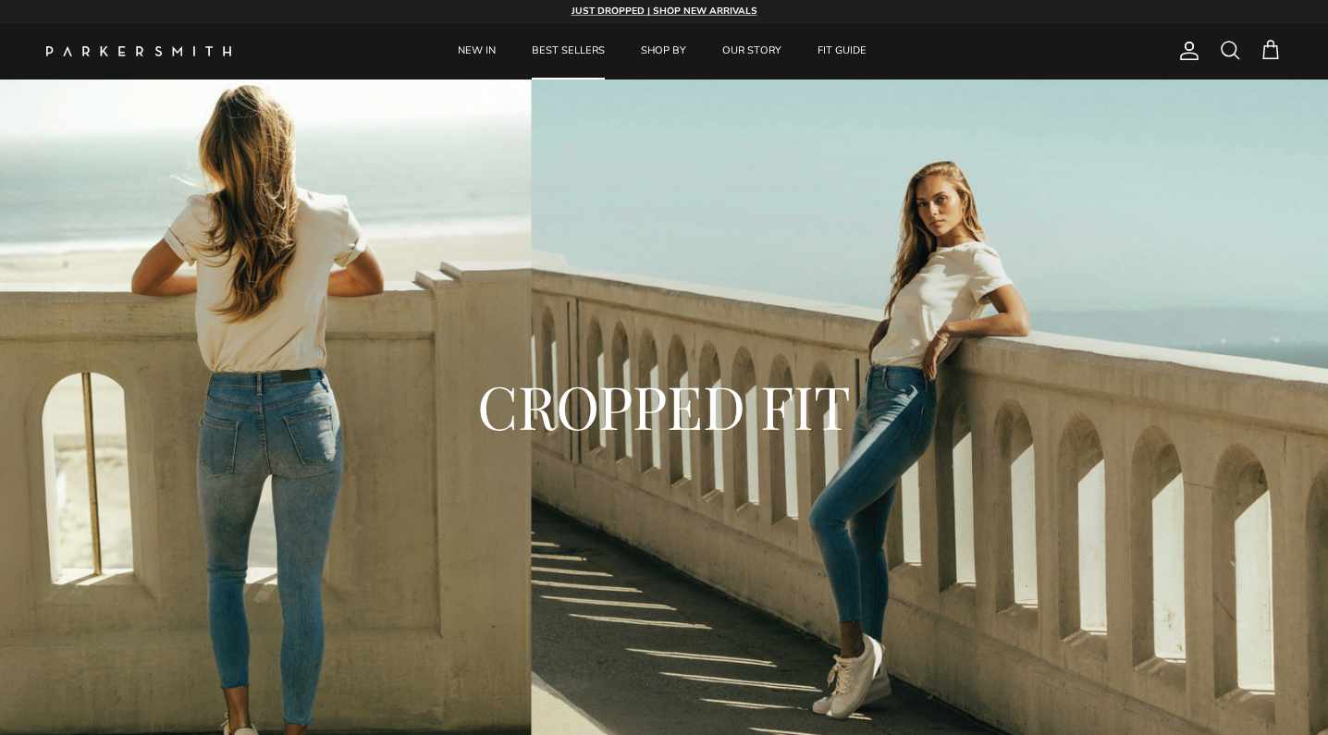
click at [559, 49] on link "BEST SELLERS" at bounding box center [568, 51] width 106 height 56
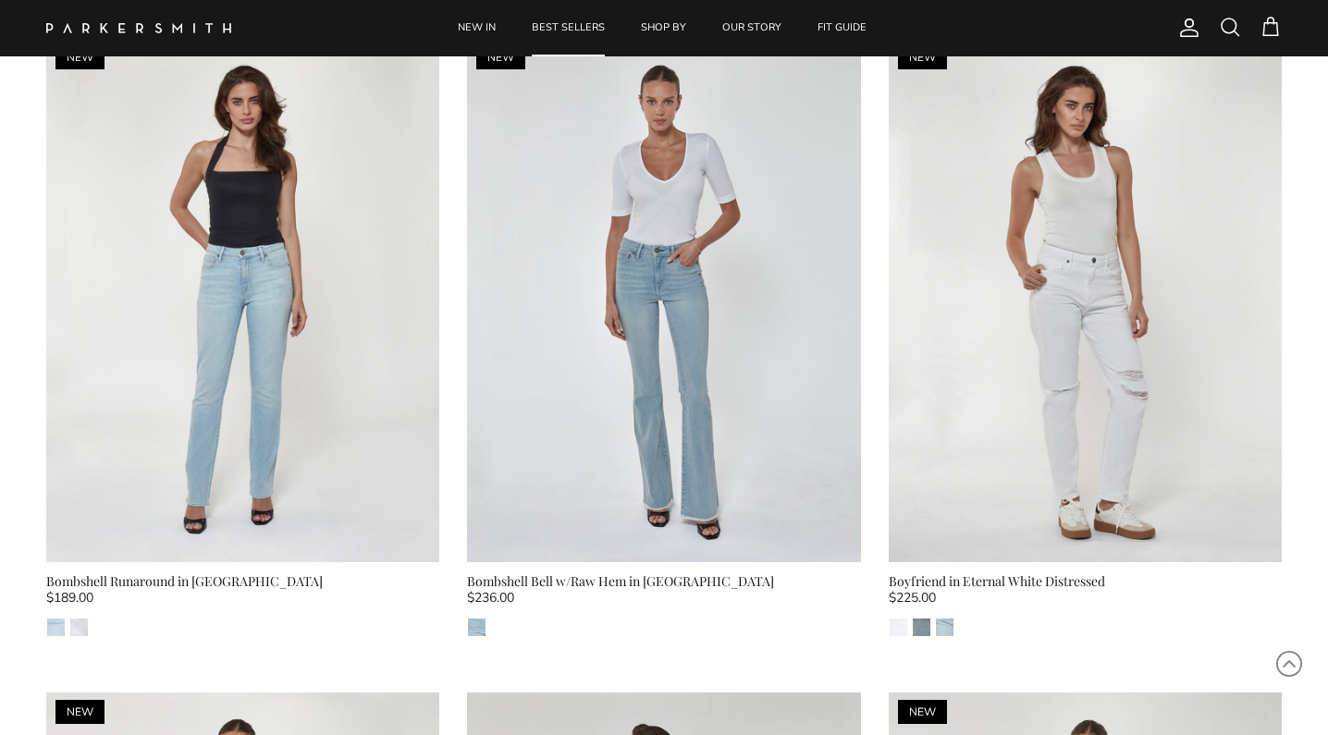
scroll to position [2079, 0]
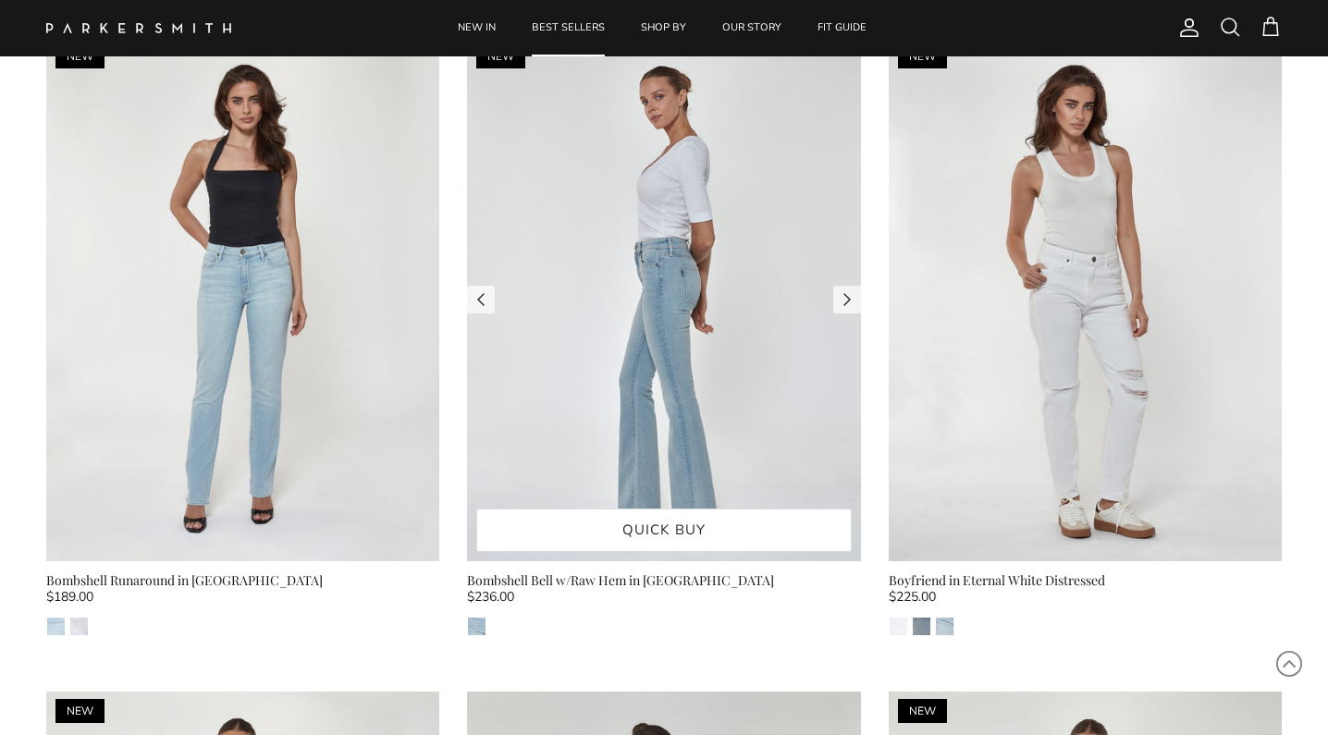
click at [674, 283] on img at bounding box center [663, 299] width 393 height 524
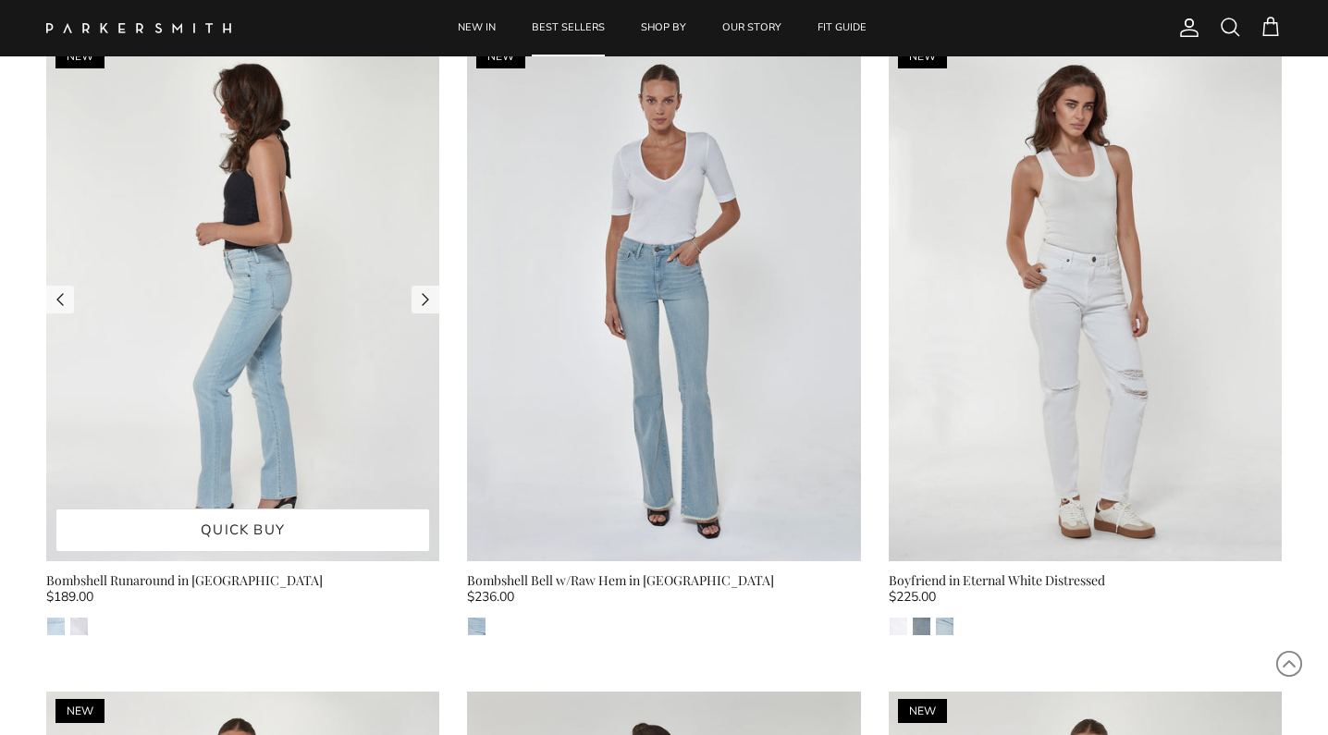
click at [272, 441] on img at bounding box center [242, 299] width 393 height 524
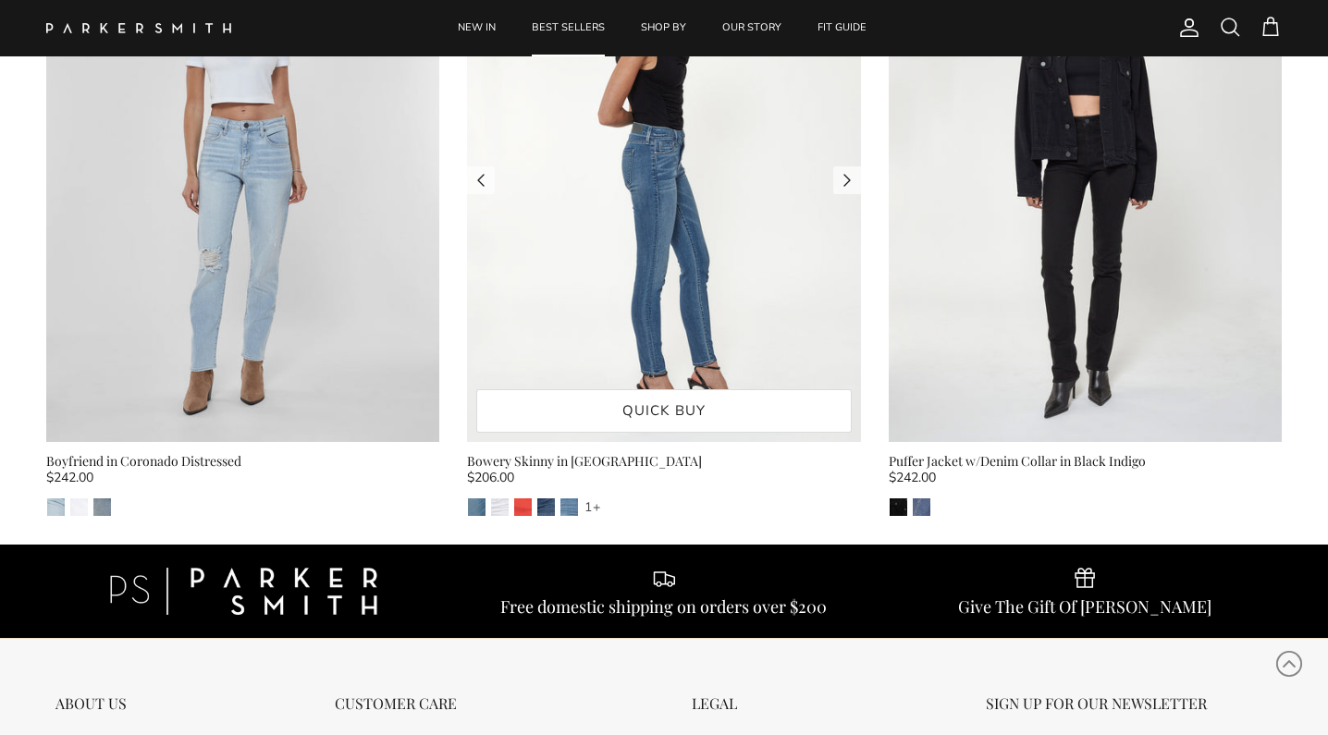
scroll to position [3510, 0]
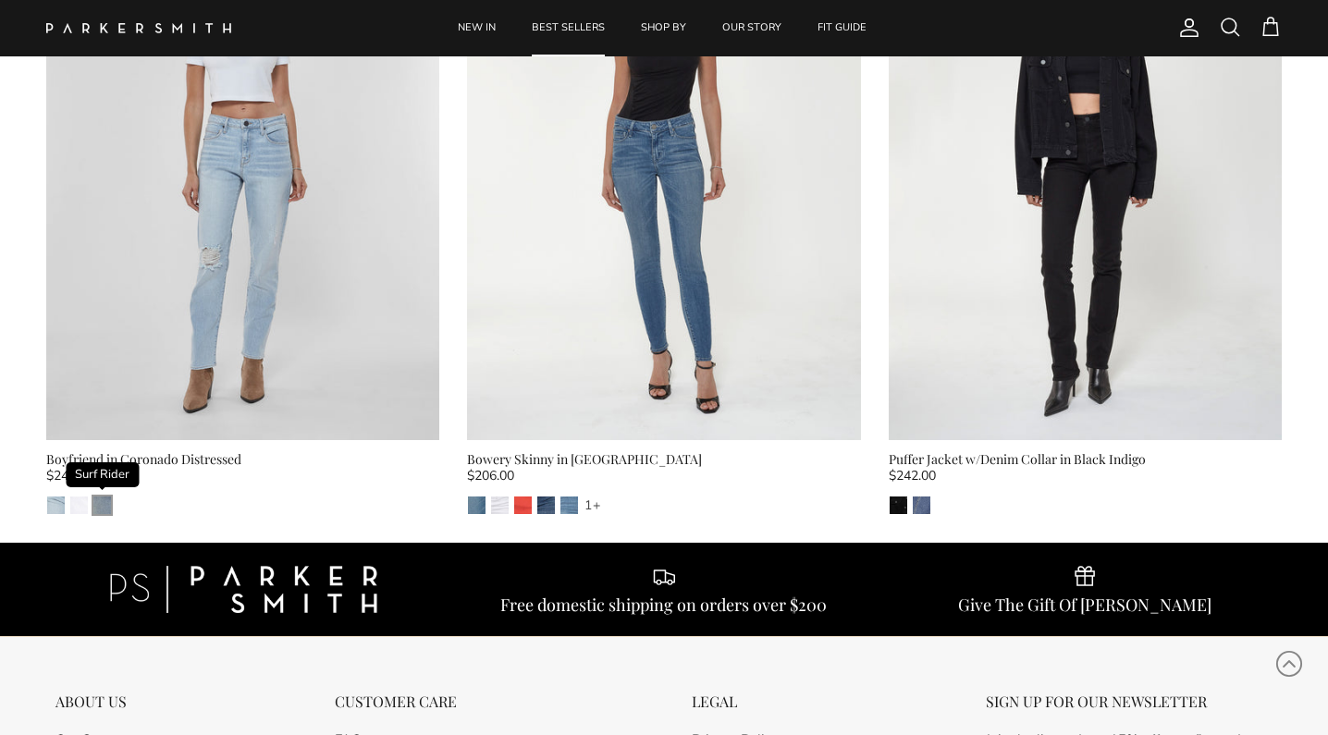
click at [101, 506] on img "Surf Rider" at bounding box center [102, 506] width 18 height 18
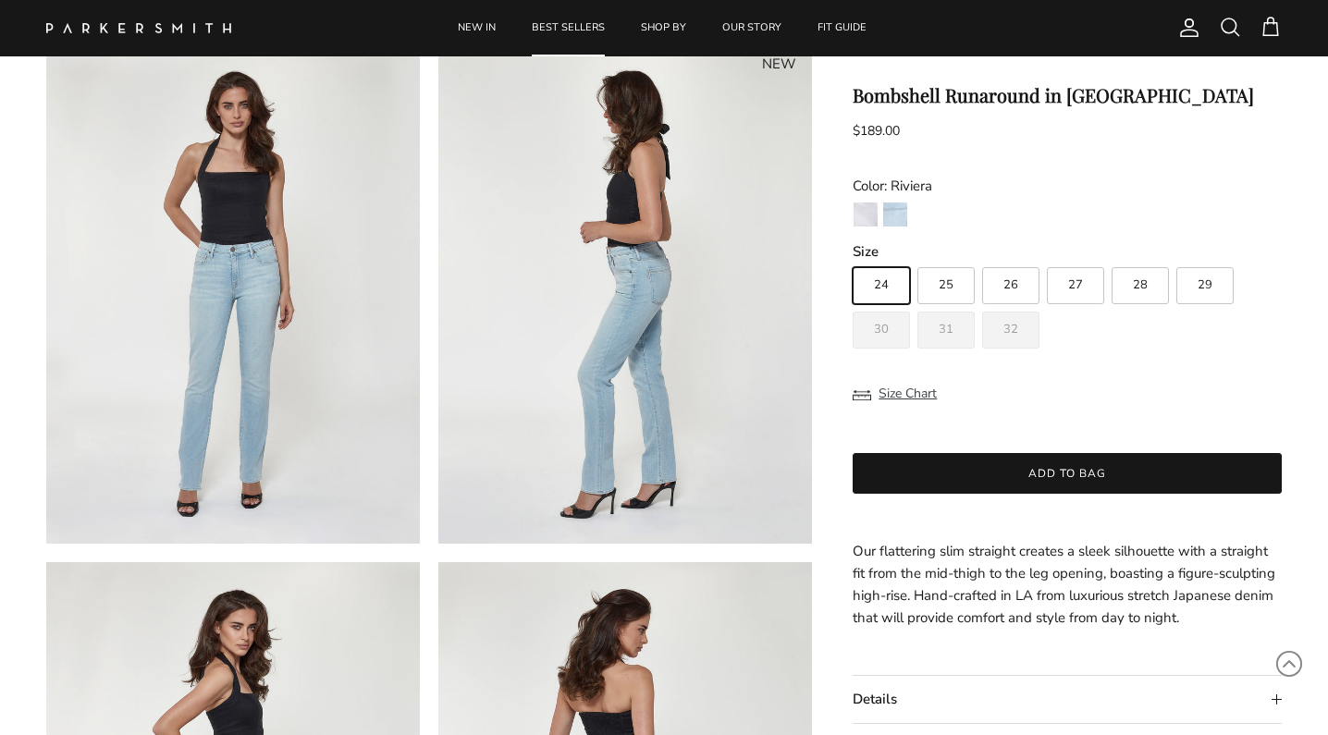
scroll to position [115, 0]
click at [1134, 289] on span "28" at bounding box center [1140, 285] width 15 height 12
click at [853, 260] on input "28" at bounding box center [852, 259] width 1 height 1
radio input "true"
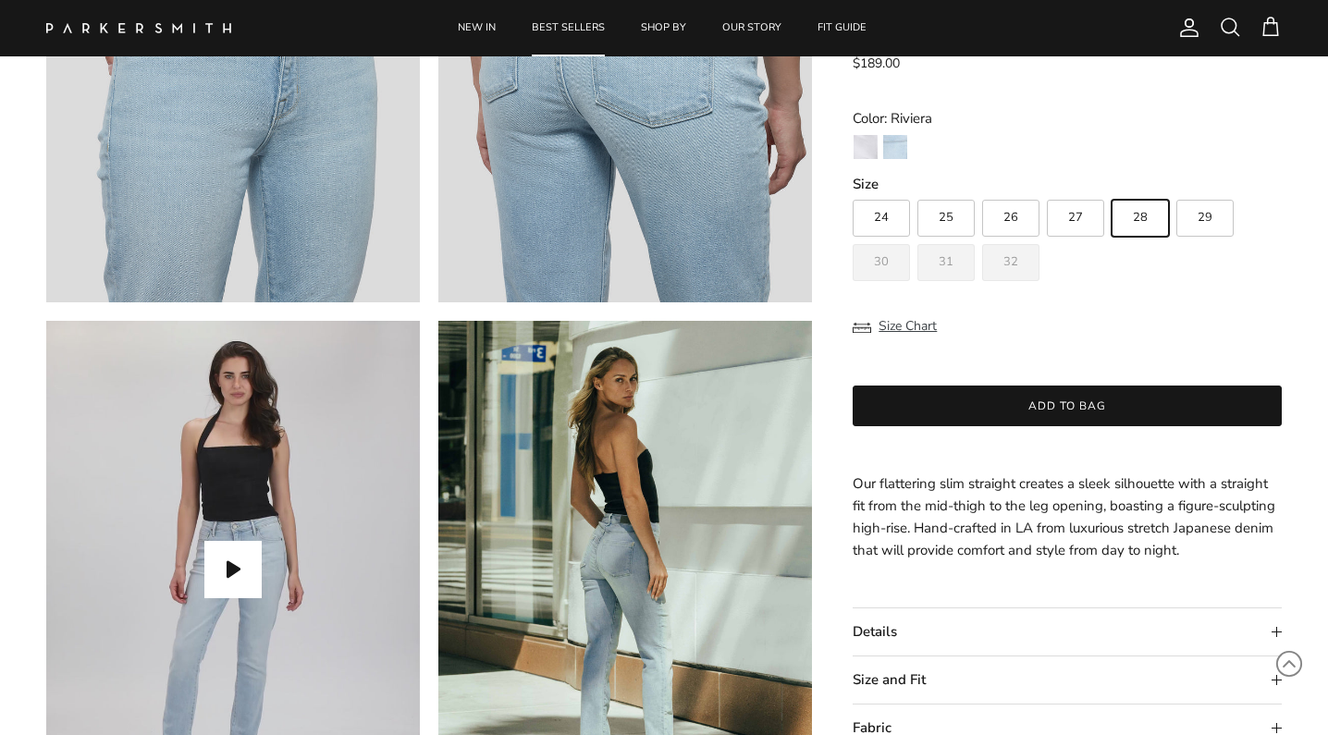
scroll to position [1425, 0]
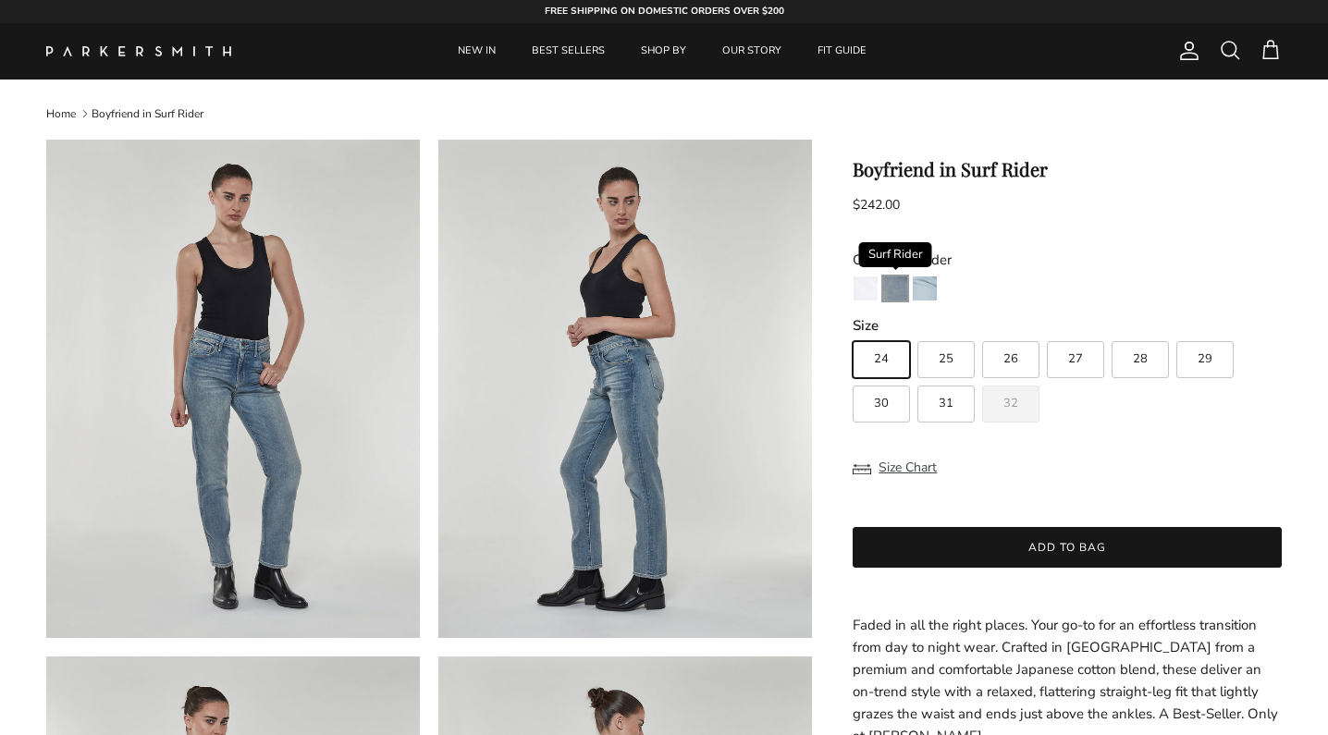
click at [886, 288] on img "Surf Rider" at bounding box center [895, 288] width 24 height 24
click at [924, 281] on img "Coronado Destroy" at bounding box center [925, 288] width 24 height 24
